Goal: Information Seeking & Learning: Learn about a topic

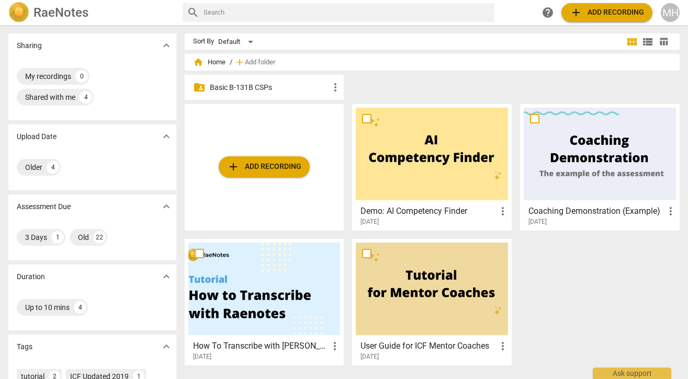
click at [220, 86] on p "Basic B-131B CSPs" at bounding box center [270, 87] width 120 height 11
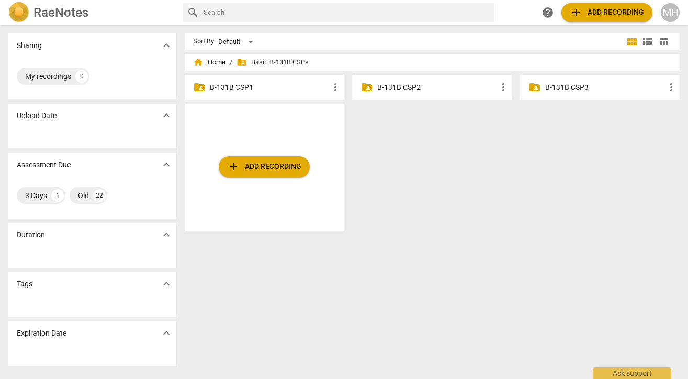
click at [220, 86] on p "B-131B CSP1" at bounding box center [270, 87] width 120 height 11
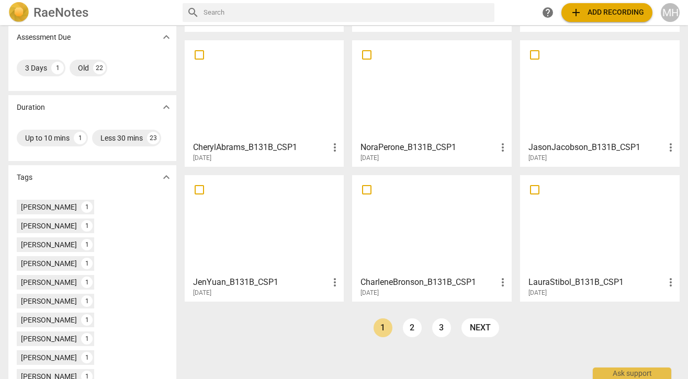
scroll to position [184, 0]
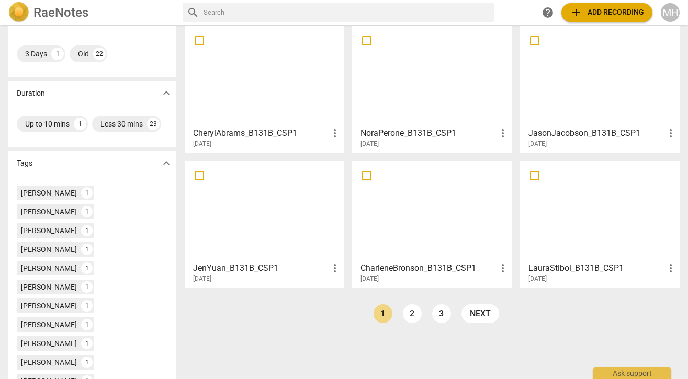
click at [402, 213] on div at bounding box center [432, 211] width 152 height 93
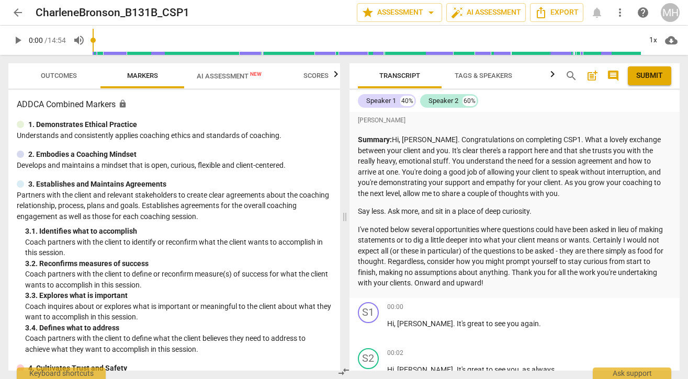
click at [20, 42] on span "play_arrow" at bounding box center [18, 40] width 13 height 13
type input "5"
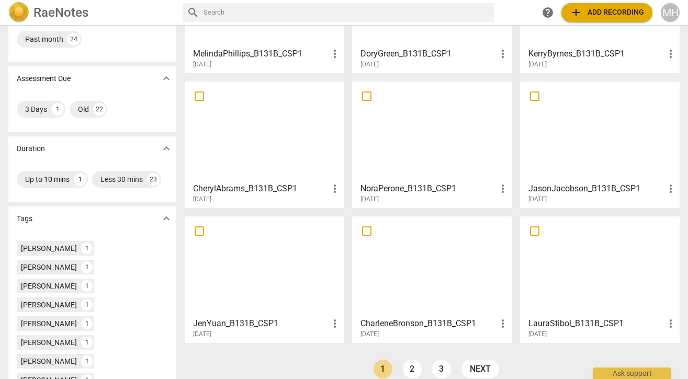
scroll to position [202, 0]
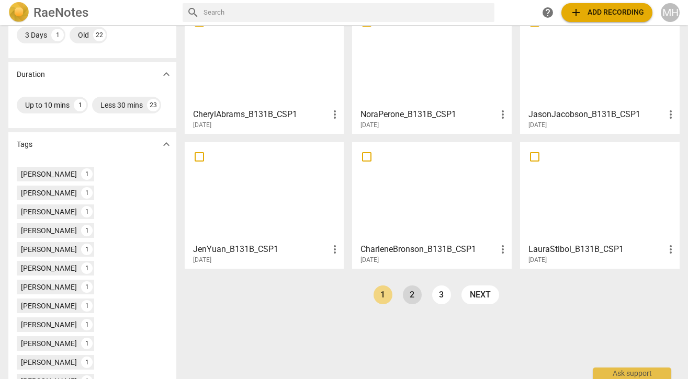
click at [406, 294] on link "2" at bounding box center [412, 295] width 19 height 19
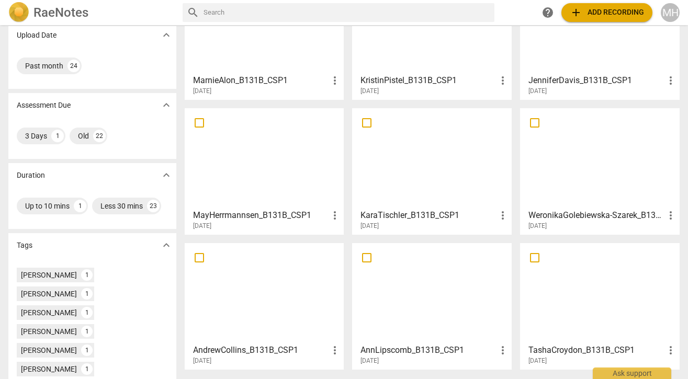
scroll to position [179, 0]
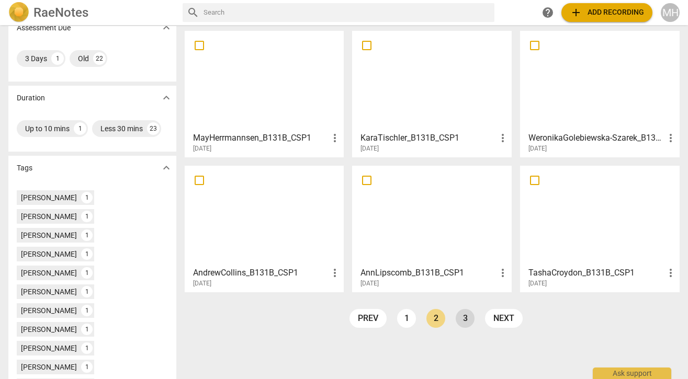
click at [469, 317] on link "3" at bounding box center [464, 318] width 19 height 19
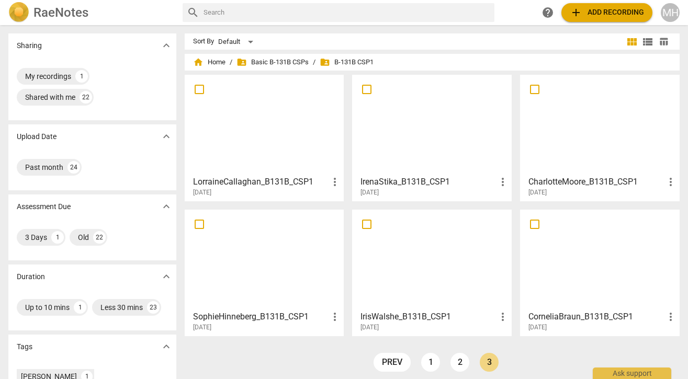
click at [588, 159] on div at bounding box center [599, 124] width 152 height 93
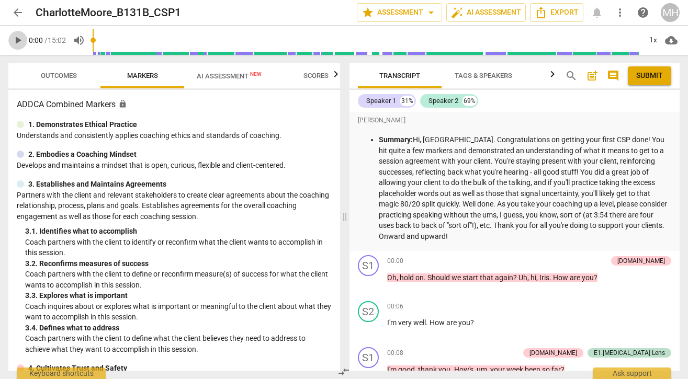
click at [17, 39] on span "play_arrow" at bounding box center [18, 40] width 13 height 13
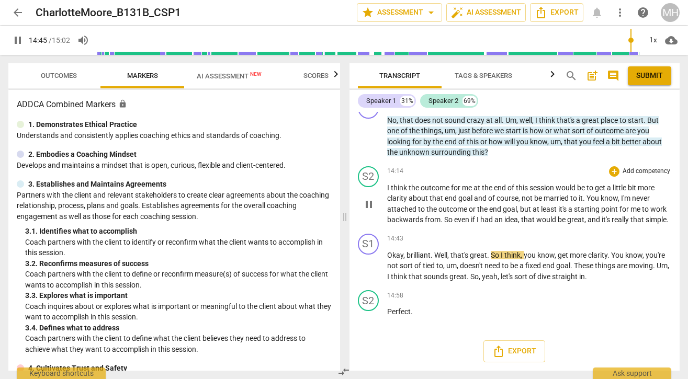
scroll to position [2607, 0]
type input "902"
click at [17, 11] on span "arrow_back" at bounding box center [18, 12] width 13 height 13
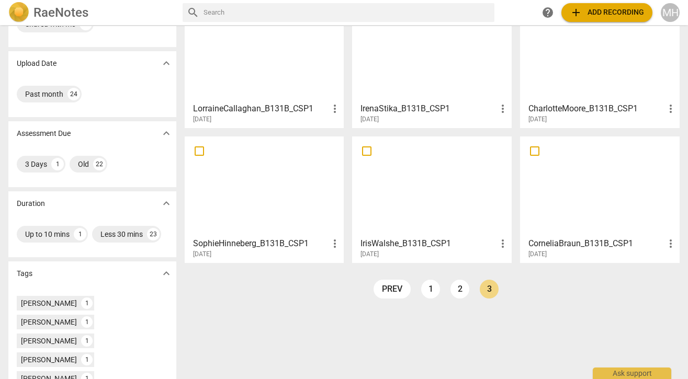
scroll to position [175, 0]
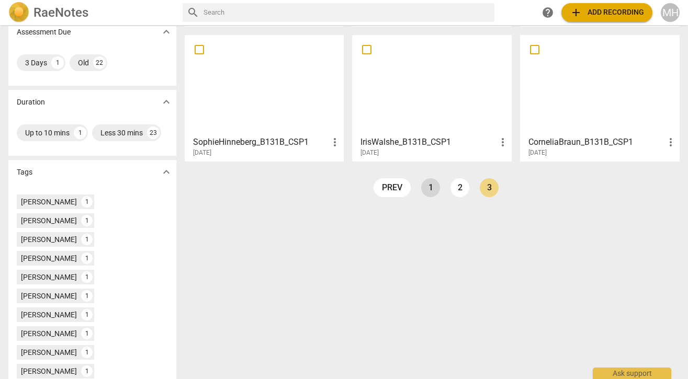
click at [425, 184] on link "1" at bounding box center [430, 187] width 19 height 19
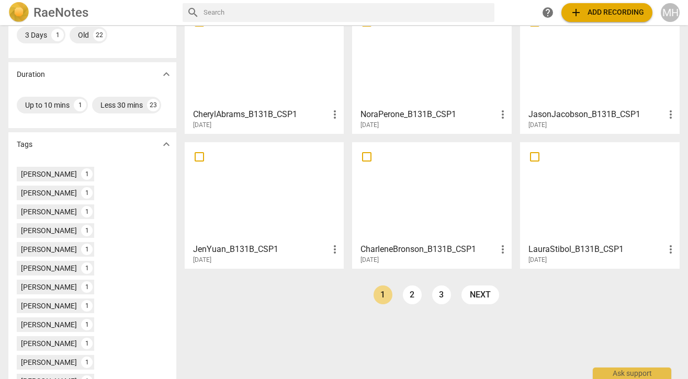
scroll to position [248, 0]
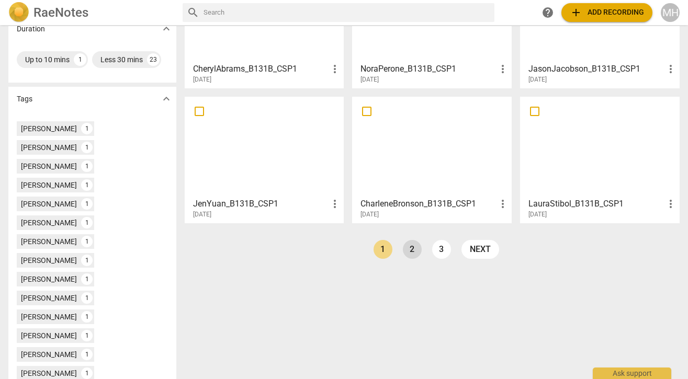
click at [409, 246] on link "2" at bounding box center [412, 249] width 19 height 19
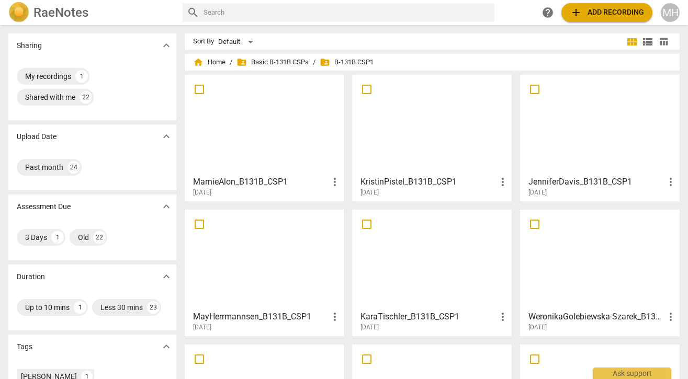
scroll to position [17, 0]
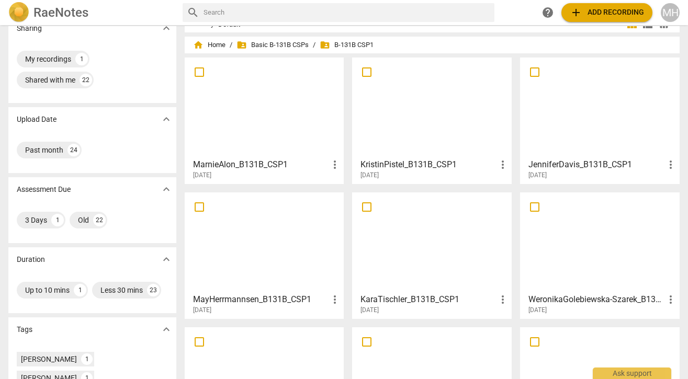
click at [239, 222] on div at bounding box center [264, 242] width 152 height 93
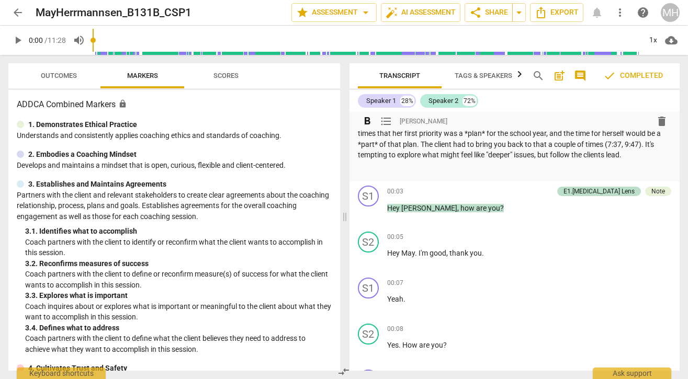
scroll to position [181, 0]
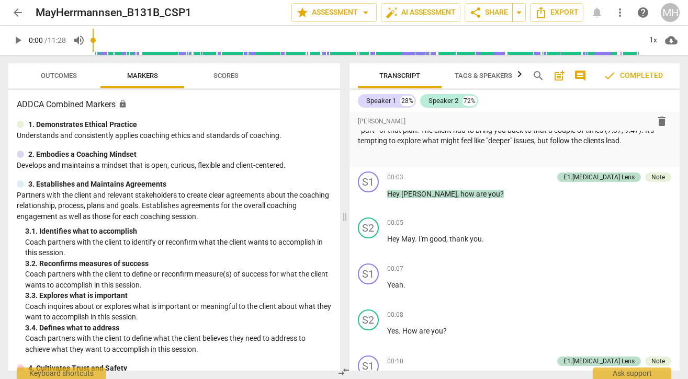
click at [18, 40] on span "play_arrow" at bounding box center [18, 40] width 13 height 13
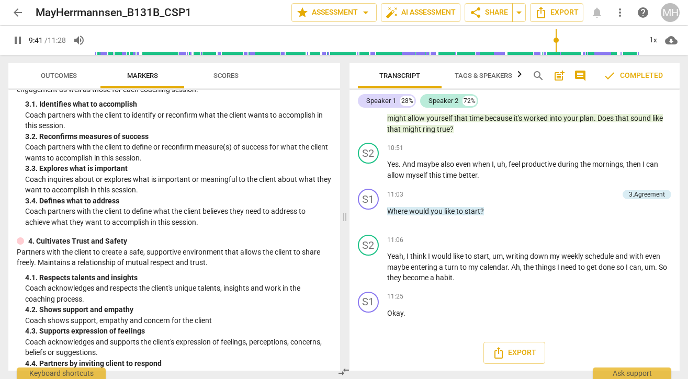
scroll to position [3708, 0]
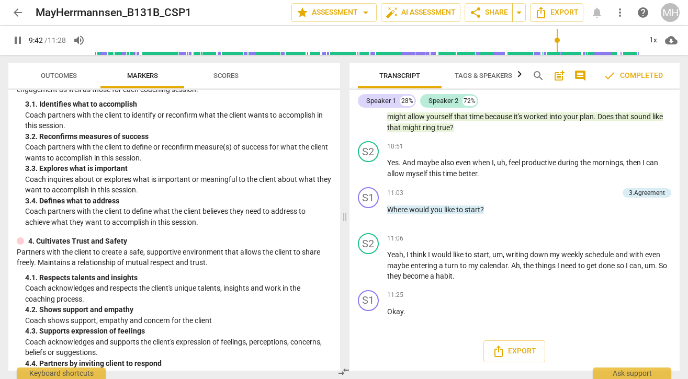
type input "583"
click at [20, 8] on span "arrow_back" at bounding box center [18, 12] width 13 height 13
